Goal: Transaction & Acquisition: Purchase product/service

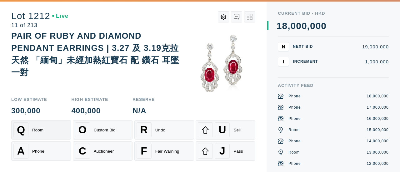
click at [32, 128] on div "Q Room" at bounding box center [40, 129] width 55 height 15
click at [37, 150] on div "Phone" at bounding box center [38, 151] width 12 height 5
click at [38, 150] on div "Phone" at bounding box center [38, 151] width 12 height 5
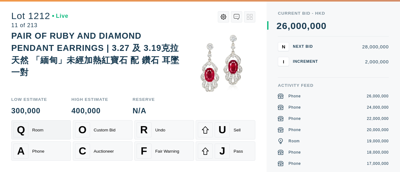
click at [52, 132] on div "Q Room" at bounding box center [40, 129] width 55 height 15
click at [45, 147] on div "A Phone" at bounding box center [40, 151] width 55 height 15
click at [55, 131] on div "Q Room" at bounding box center [40, 129] width 55 height 15
click at [43, 147] on div "A Phone" at bounding box center [40, 151] width 55 height 15
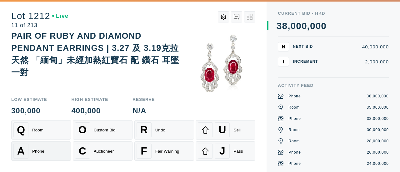
click at [43, 147] on div "A Phone" at bounding box center [40, 151] width 55 height 15
click at [38, 130] on div "Room" at bounding box center [37, 130] width 11 height 5
click at [42, 128] on div "Room" at bounding box center [37, 130] width 11 height 5
click at [37, 151] on div "Phone" at bounding box center [38, 151] width 12 height 5
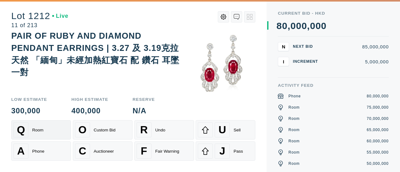
click at [39, 134] on div "Q Room" at bounding box center [40, 129] width 55 height 15
click at [33, 157] on div "A Phone" at bounding box center [40, 151] width 55 height 15
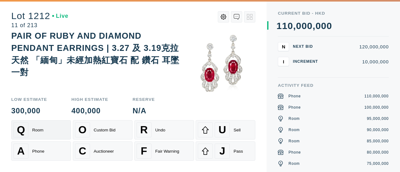
click at [42, 136] on div "Q Room" at bounding box center [40, 129] width 55 height 15
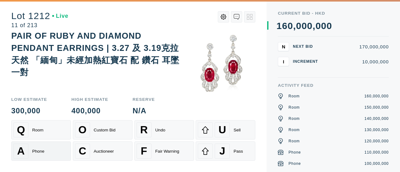
click at [41, 153] on div "Phone" at bounding box center [38, 151] width 12 height 5
click at [36, 134] on div "Q Room" at bounding box center [40, 129] width 55 height 15
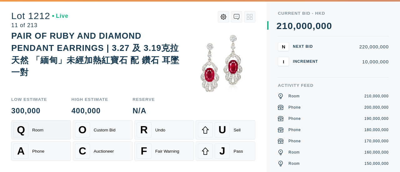
click at [40, 136] on div "Q Room" at bounding box center [40, 129] width 55 height 15
click at [38, 149] on div "Phone" at bounding box center [38, 151] width 12 height 5
click at [35, 129] on div "Room" at bounding box center [37, 130] width 11 height 5
click at [34, 128] on div "Room" at bounding box center [37, 130] width 11 height 5
click at [26, 145] on div "A" at bounding box center [20, 151] width 15 height 15
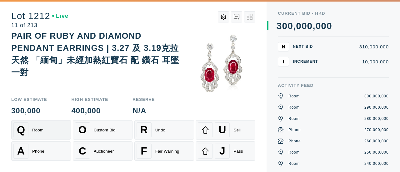
click at [35, 139] on button "Q Room" at bounding box center [41, 129] width 60 height 19
click at [39, 134] on div "Q Room" at bounding box center [40, 129] width 55 height 15
click at [35, 148] on div "A Phone" at bounding box center [40, 151] width 55 height 15
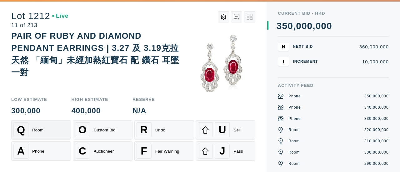
click at [36, 133] on div "Q Room" at bounding box center [40, 129] width 55 height 15
click at [35, 151] on div "Phone" at bounding box center [38, 151] width 12 height 5
click at [39, 133] on div "Q Room" at bounding box center [40, 129] width 55 height 15
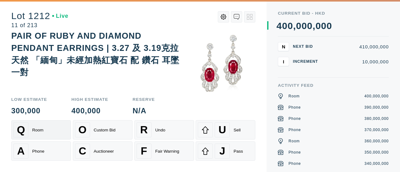
click at [39, 133] on div "Q Room" at bounding box center [40, 129] width 55 height 15
click at [37, 147] on div "A Phone" at bounding box center [40, 151] width 55 height 15
click at [41, 134] on div "Q Room" at bounding box center [40, 129] width 55 height 15
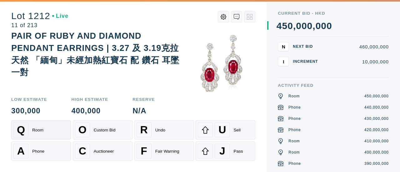
click at [42, 135] on div "Q Room" at bounding box center [40, 129] width 55 height 15
click at [48, 142] on button "A Phone" at bounding box center [41, 150] width 60 height 19
drag, startPoint x: 64, startPoint y: 84, endPoint x: 0, endPoint y: 28, distance: 85.0
click at [0, 28] on div "Lot 1212 Live 11 of 213 PAIR OF RUBY AND DIAMOND PENDANT EARRINGS | 3.27 及 3.19…" at bounding box center [133, 86] width 266 height 172
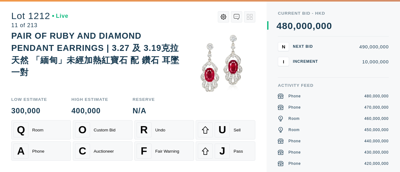
click at [0, 28] on div "Lot 1212 Live 11 of 213 PAIR OF RUBY AND DIAMOND PENDANT EARRINGS | 3.27 及 3.19…" at bounding box center [133, 86] width 266 height 172
click at [241, 116] on div "Low Estimate 300,000 High Estimate 400,000 Reserve N/A Q Room O Custom Bid R Un…" at bounding box center [133, 132] width 244 height 80
click at [31, 130] on div "Q Room" at bounding box center [40, 129] width 55 height 15
click at [32, 156] on div "A Phone" at bounding box center [40, 151] width 55 height 15
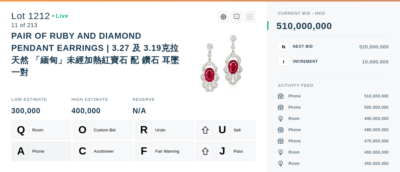
click at [32, 156] on div "A Phone" at bounding box center [40, 151] width 55 height 15
click at [191, 121] on button "R Undo" at bounding box center [164, 129] width 60 height 19
click at [41, 130] on div "Room" at bounding box center [37, 130] width 11 height 5
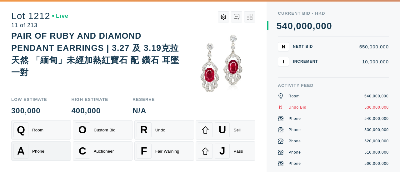
click at [30, 156] on div "A Phone" at bounding box center [40, 151] width 55 height 15
click at [46, 131] on div "Q Room" at bounding box center [40, 129] width 55 height 15
click at [41, 154] on div "A Phone" at bounding box center [40, 151] width 55 height 15
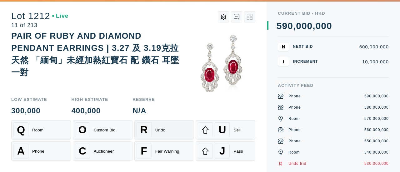
click at [189, 131] on div "R Undo" at bounding box center [163, 129] width 55 height 15
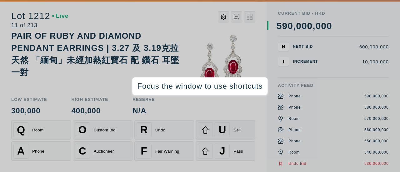
click at [199, 123] on div at bounding box center [205, 129] width 15 height 15
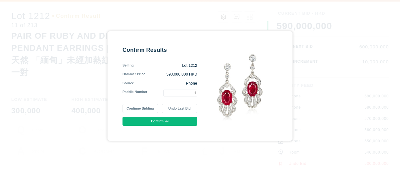
type input "1"
click at [180, 125] on button "Confirm" at bounding box center [159, 121] width 75 height 9
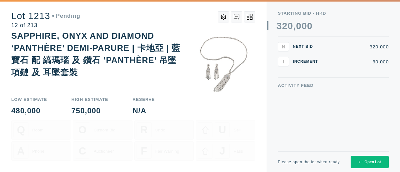
click at [361, 160] on icon at bounding box center [360, 162] width 4 height 4
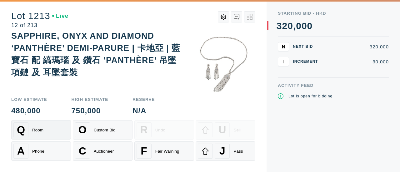
click at [38, 133] on div "Q Room" at bounding box center [40, 129] width 55 height 15
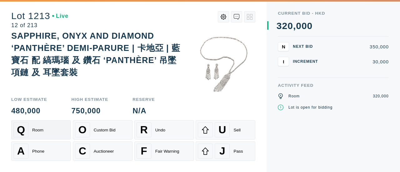
click at [38, 133] on div "Q Room" at bounding box center [40, 129] width 55 height 15
click at [37, 157] on div "A Phone" at bounding box center [40, 151] width 55 height 15
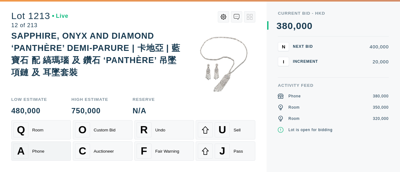
click at [37, 157] on div "A Phone" at bounding box center [40, 151] width 55 height 15
click at [30, 123] on div "Q Room" at bounding box center [40, 129] width 55 height 15
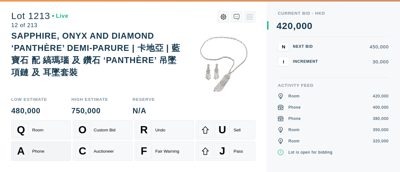
click at [40, 151] on div "Phone" at bounding box center [38, 151] width 12 height 5
